Goal: Information Seeking & Learning: Learn about a topic

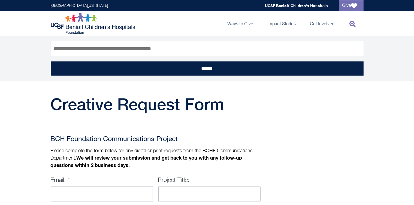
click at [215, 51] on input "Search" at bounding box center [207, 48] width 313 height 15
type input "**********"
click at [51, 62] on input "******" at bounding box center [207, 69] width 313 height 14
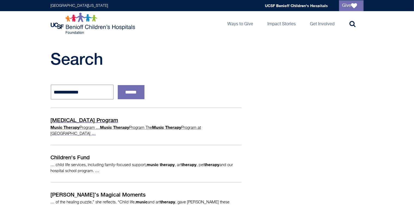
click at [108, 127] on strong "Music" at bounding box center [106, 127] width 12 height 5
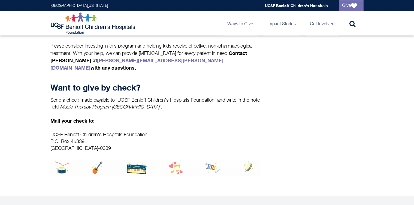
scroll to position [715, 0]
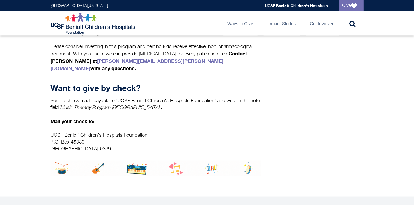
click at [159, 27] on div "UCSF Benioff Children's Hospitals Foundation Main navigation Ways to Give Toggl…" at bounding box center [207, 23] width 323 height 25
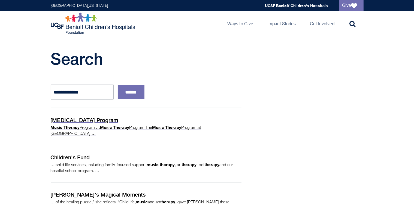
click at [107, 132] on link "[MEDICAL_DATA] Program [MEDICAL_DATA] Program … [MEDICAL_DATA] Program The [MED…" at bounding box center [146, 126] width 191 height 37
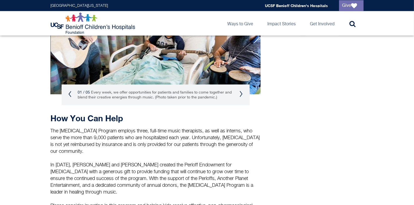
scroll to position [555, 0]
click at [241, 97] on button "Next" at bounding box center [240, 94] width 3 height 7
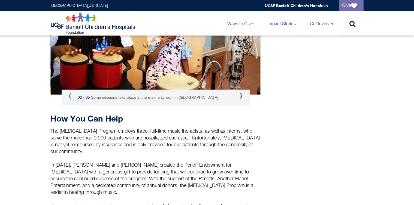
click at [241, 97] on div "02 / 05 Some sessions take place in the main playroom in Oakland." at bounding box center [156, 98] width 188 height 16
click at [240, 99] on button "Next" at bounding box center [240, 96] width 3 height 7
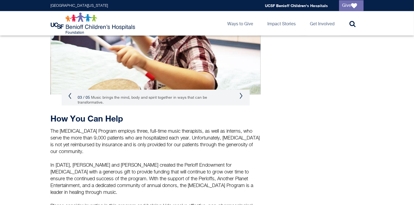
click at [240, 99] on button "Next" at bounding box center [240, 96] width 3 height 7
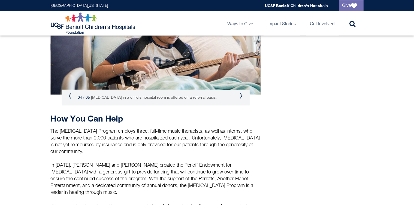
click at [240, 99] on button "Next" at bounding box center [240, 96] width 3 height 7
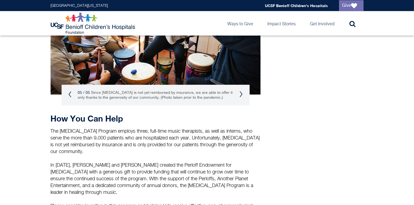
click at [240, 103] on div "05 / 05 Since music therapy is not yet reimbursed by insurance, we are able to …" at bounding box center [156, 95] width 188 height 21
click at [241, 98] on button "Next" at bounding box center [240, 94] width 3 height 7
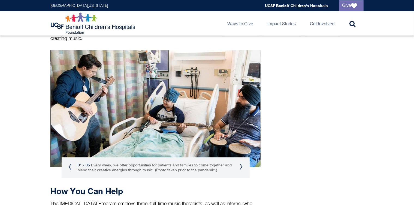
scroll to position [483, 0]
